Goal: Task Accomplishment & Management: Manage account settings

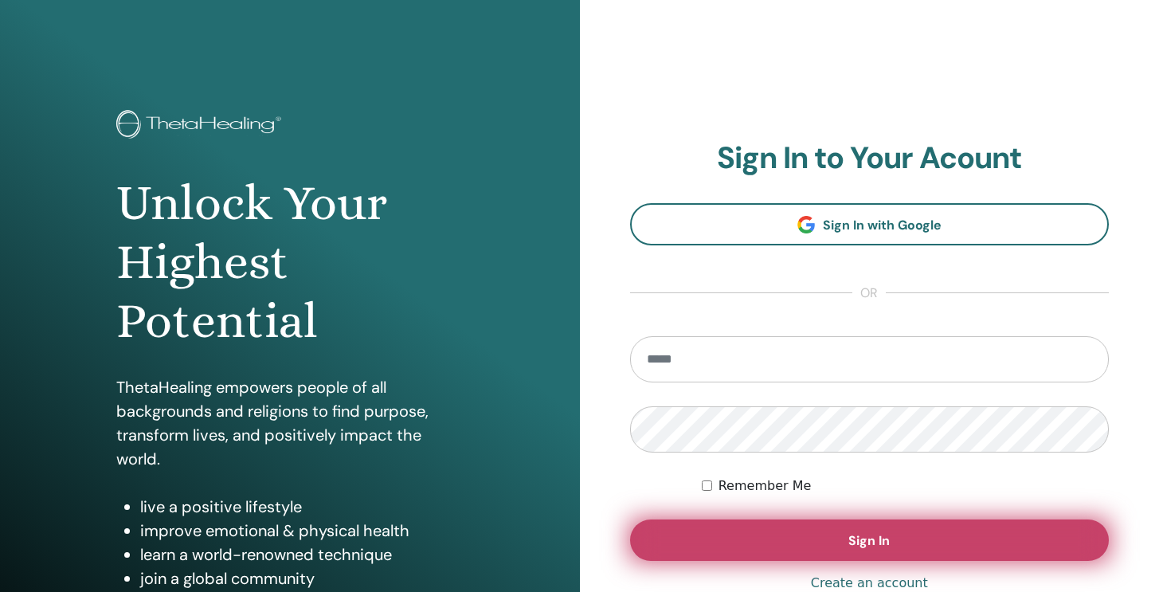
type input "**********"
click at [859, 545] on span "Sign In" at bounding box center [868, 540] width 41 height 17
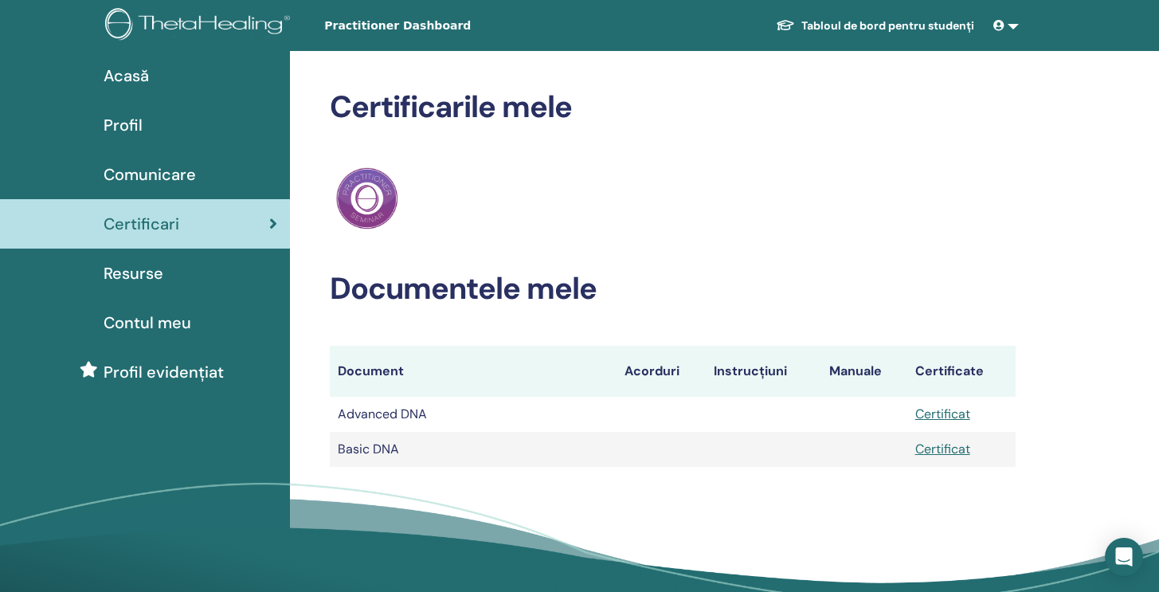
click at [154, 276] on span "Resurse" at bounding box center [134, 273] width 60 height 24
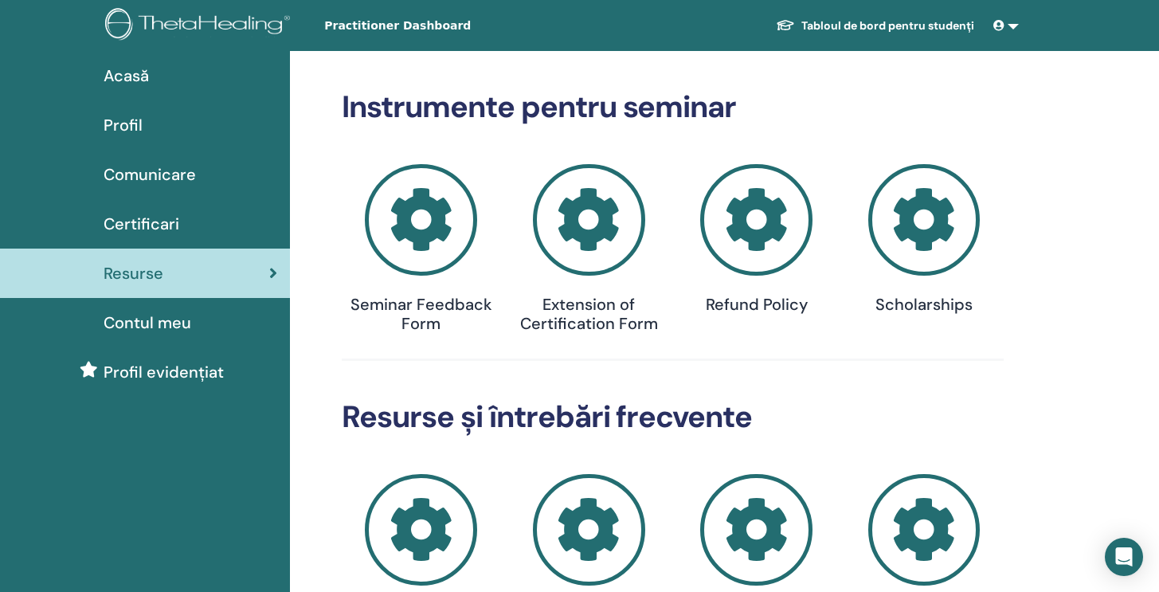
click at [157, 222] on span "Certificari" at bounding box center [142, 224] width 76 height 24
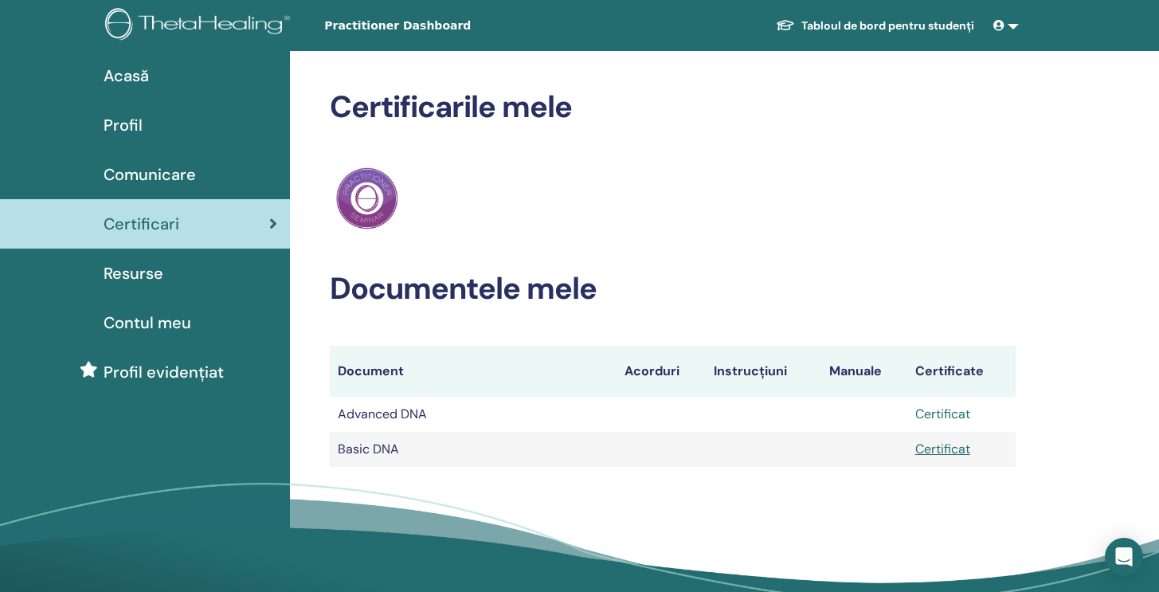
click at [930, 416] on link "Certificat" at bounding box center [942, 413] width 55 height 17
click at [950, 446] on link "Certificat" at bounding box center [942, 449] width 55 height 17
click at [151, 168] on span "Comunicare" at bounding box center [150, 175] width 92 height 24
